Goal: Transaction & Acquisition: Subscribe to service/newsletter

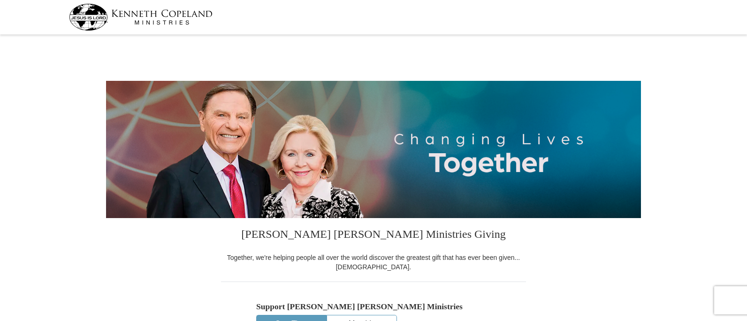
select select "[GEOGRAPHIC_DATA]"
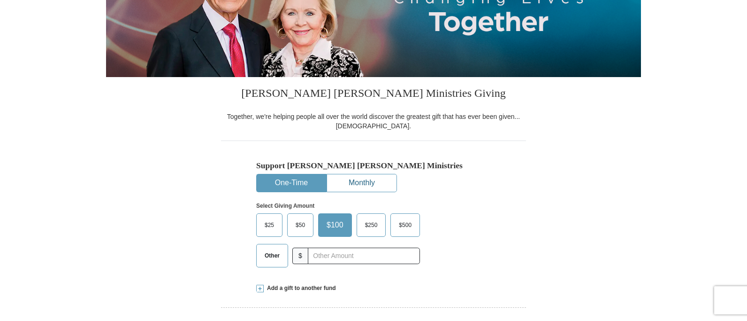
click at [360, 177] on button "Monthly" at bounding box center [361, 182] width 69 height 17
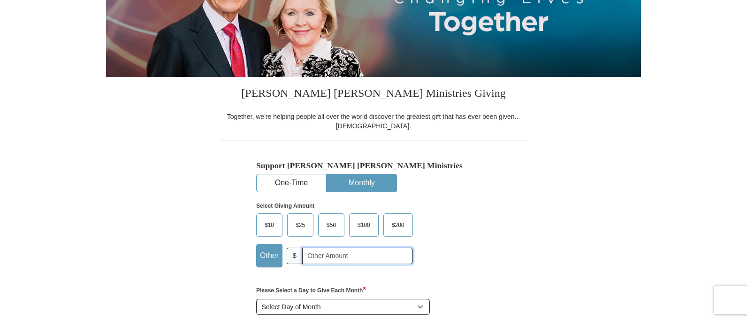
click at [305, 254] on input "text" at bounding box center [357, 255] width 111 height 16
type input "5"
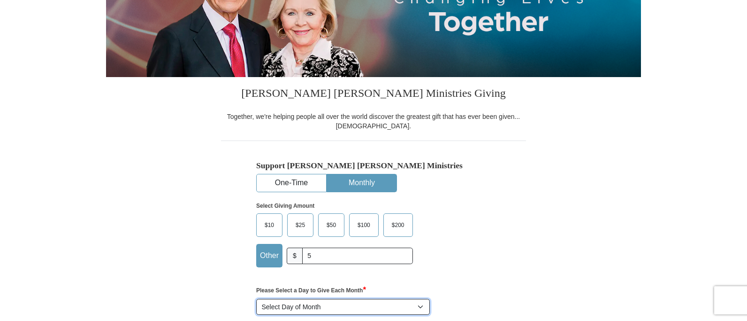
click at [330, 307] on select "Select Day of Month 1 2 3 4 5 6 7 8 9 10 11 12 13 14 15 16 17 18 19 20 21 22 23…" at bounding box center [343, 307] width 174 height 16
select select "26"
click at [256, 299] on select "Select Day of Month 1 2 3 4 5 6 7 8 9 10 11 12 13 14 15 16 17 18 19 20 21 22 23…" at bounding box center [343, 307] width 174 height 16
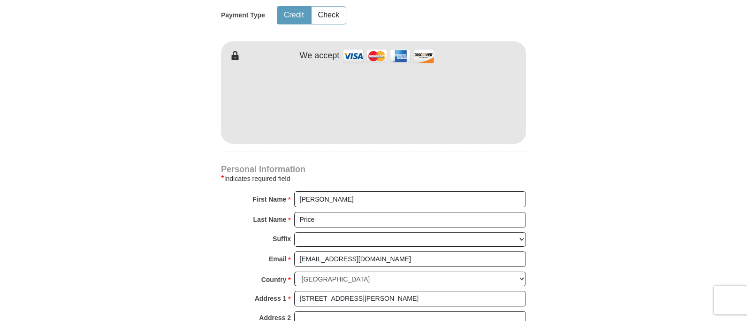
scroll to position [470, 0]
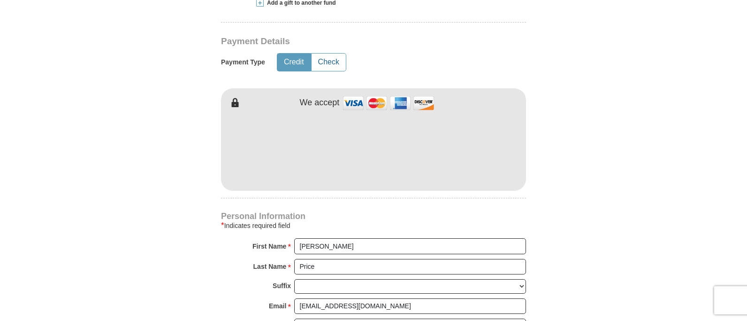
click at [331, 62] on button "Check" at bounding box center [329, 62] width 34 height 17
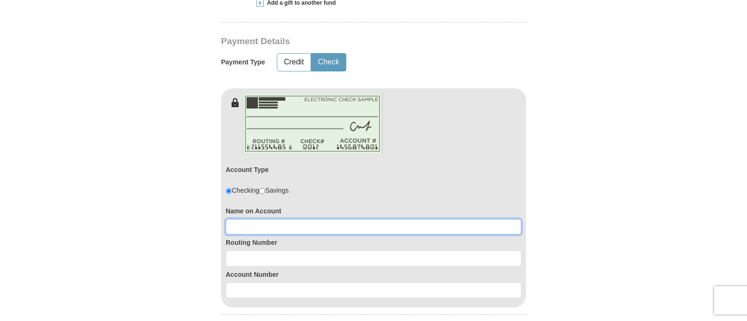
click at [264, 227] on input at bounding box center [374, 227] width 296 height 16
type input "[PERSON_NAME]"
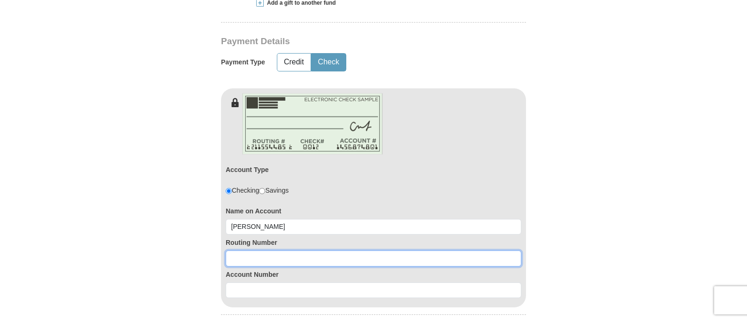
click at [263, 255] on input at bounding box center [374, 258] width 296 height 16
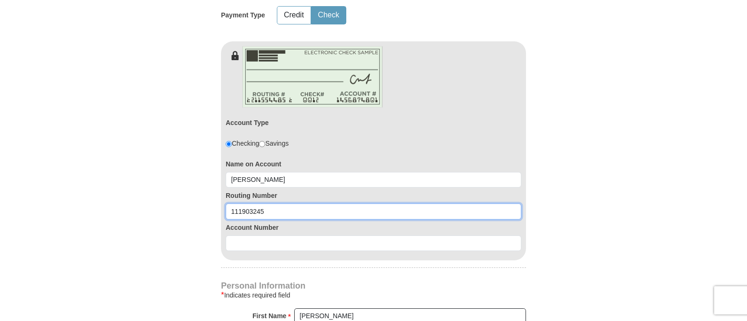
type input "111903245"
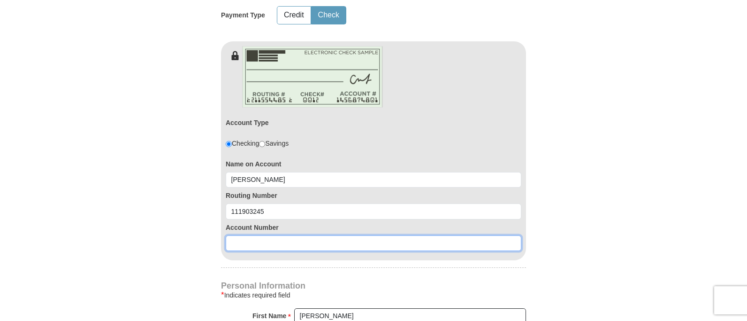
click at [268, 244] on input at bounding box center [374, 243] width 296 height 16
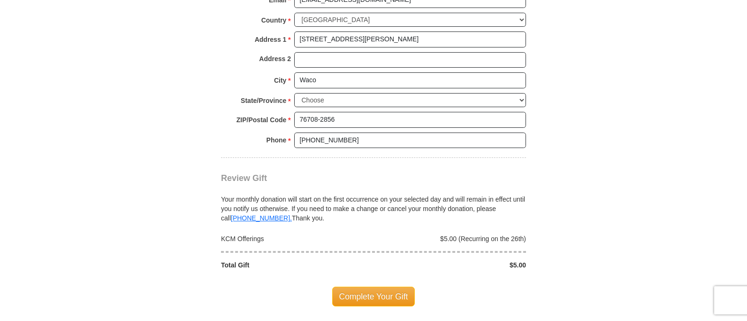
scroll to position [939, 0]
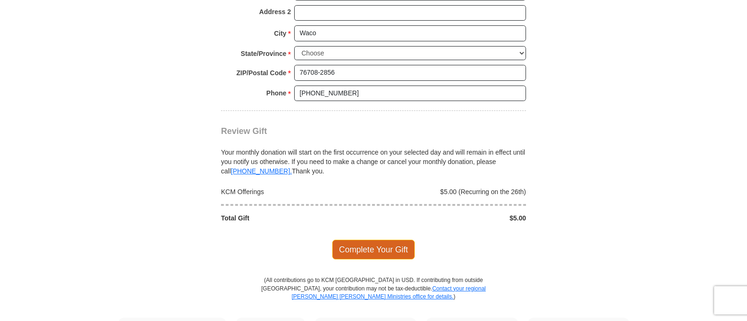
type input "71009898"
click at [390, 247] on span "Complete Your Gift" at bounding box center [373, 249] width 83 height 20
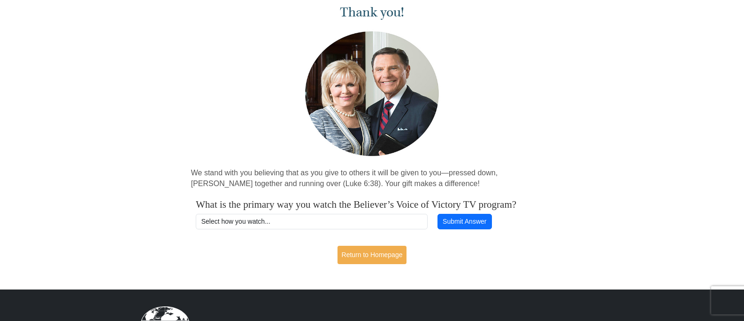
scroll to position [94, 0]
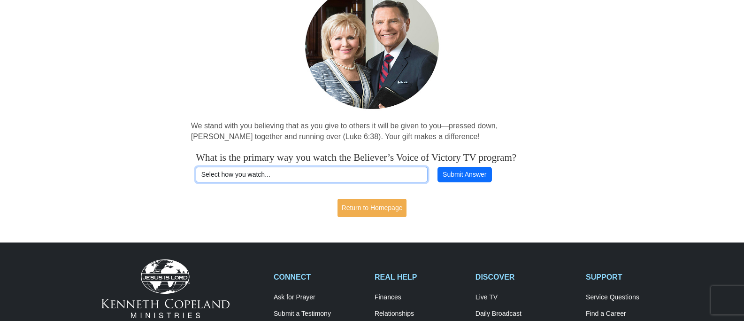
click at [250, 172] on select "Select how you watch... Daystar Morning Daystar Evening KCM.org GoVictory.com V…" at bounding box center [311, 175] width 231 height 16
select select "VICTORYCOM"
click at [196, 167] on select "Select how you watch... Daystar Morning Daystar Evening KCM.org GoVictory.com V…" at bounding box center [311, 175] width 231 height 16
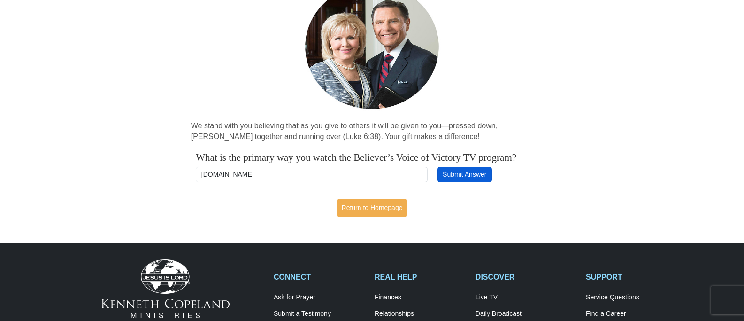
click at [464, 170] on button "Submit Answer" at bounding box center [465, 175] width 54 height 16
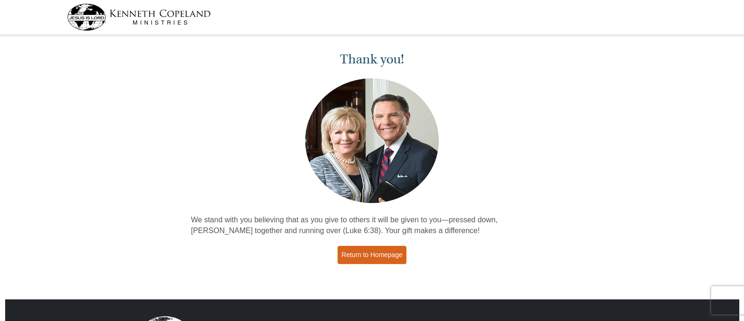
click at [379, 255] on link "Return to Homepage" at bounding box center [372, 255] width 69 height 18
